Goal: Task Accomplishment & Management: Complete application form

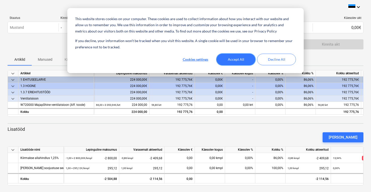
click at [231, 59] on button "Accept All" at bounding box center [236, 60] width 39 height 12
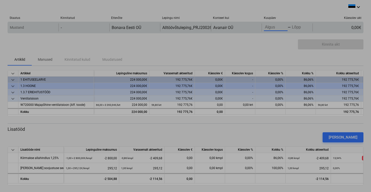
click at [276, 29] on body "This website stores cookies on your computer. These cookies are used to collect…" at bounding box center [185, 96] width 371 height 192
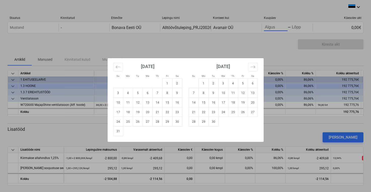
click at [124, 64] on div "[DATE]" at bounding box center [147, 68] width 69 height 20
click at [121, 65] on button "Move backward to switch to the previous month." at bounding box center [118, 67] width 10 height 9
click at [175, 103] on td "19" at bounding box center [177, 103] width 10 height 10
type input "[DATE]"
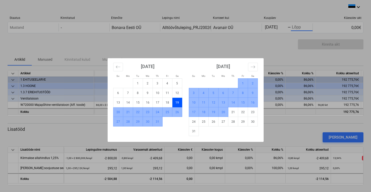
click at [222, 114] on td "20" at bounding box center [223, 112] width 10 height 10
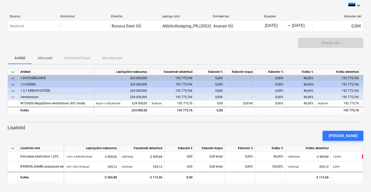
scroll to position [1, 0]
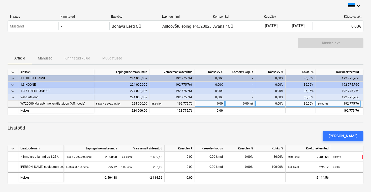
click at [275, 101] on div "0,00%" at bounding box center [271, 104] width 30 height 6
type input "9"
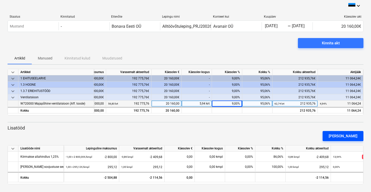
click at [341, 138] on div "[PERSON_NAME]" at bounding box center [343, 136] width 29 height 7
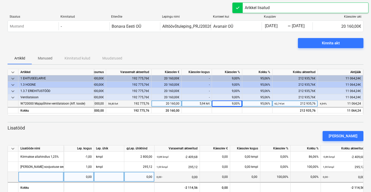
click at [53, 178] on div at bounding box center [40, 177] width 45 height 10
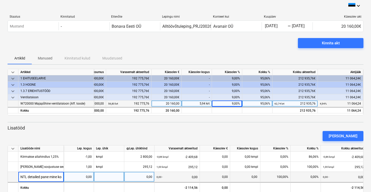
type input "NTL detailed pane mine koridoris Aiandi 18/2"
click at [90, 178] on div "0,00" at bounding box center [79, 177] width 26 height 10
click at [90, 178] on input at bounding box center [79, 177] width 30 height 10
type input "6"
type input "kmpl"
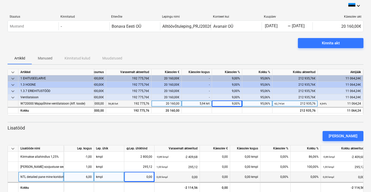
click at [134, 179] on div "0,00" at bounding box center [139, 177] width 26 height 10
type input "145,12"
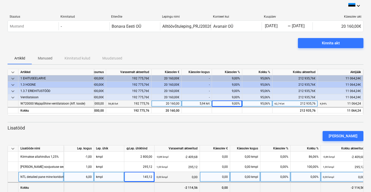
click at [151, 189] on div at bounding box center [139, 187] width 30 height 10
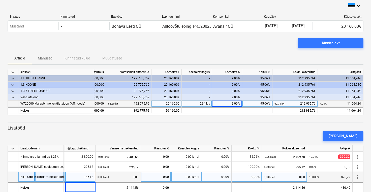
scroll to position [0, 59]
click at [226, 179] on div "0,00%" at bounding box center [217, 177] width 30 height 10
type input "100"
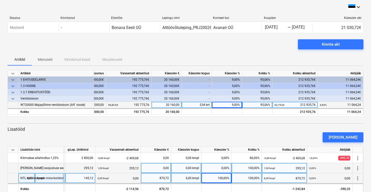
scroll to position [0, 0]
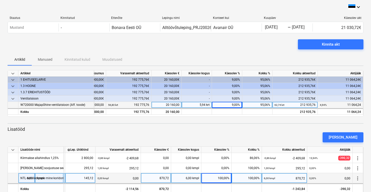
click at [230, 43] on div "Kinnita akt" at bounding box center [186, 46] width 356 height 14
click at [308, 46] on span "Kinnita akt" at bounding box center [330, 44] width 53 height 7
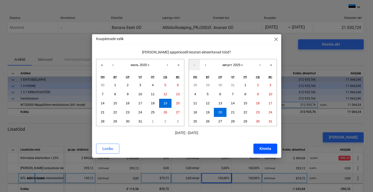
click at [264, 149] on div "Kinnita" at bounding box center [266, 149] width 12 height 7
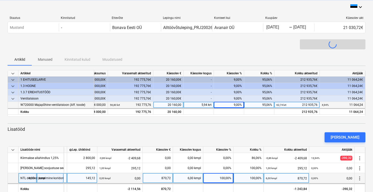
scroll to position [0, 42]
